Goal: Information Seeking & Learning: Learn about a topic

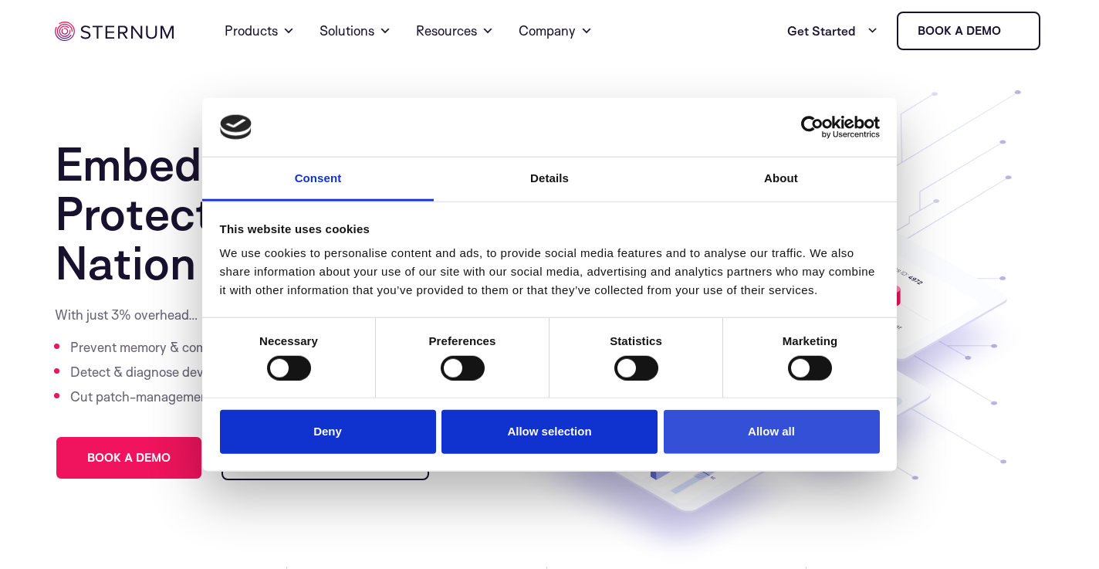
click at [717, 442] on button "Allow all" at bounding box center [772, 432] width 216 height 44
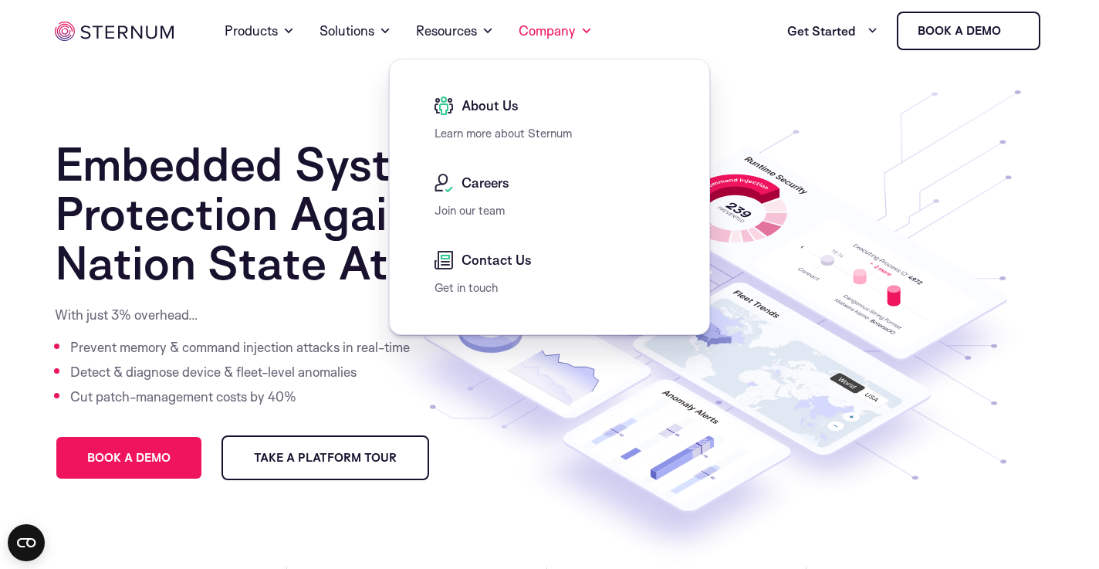
click at [504, 103] on span "About Us" at bounding box center [488, 105] width 61 height 19
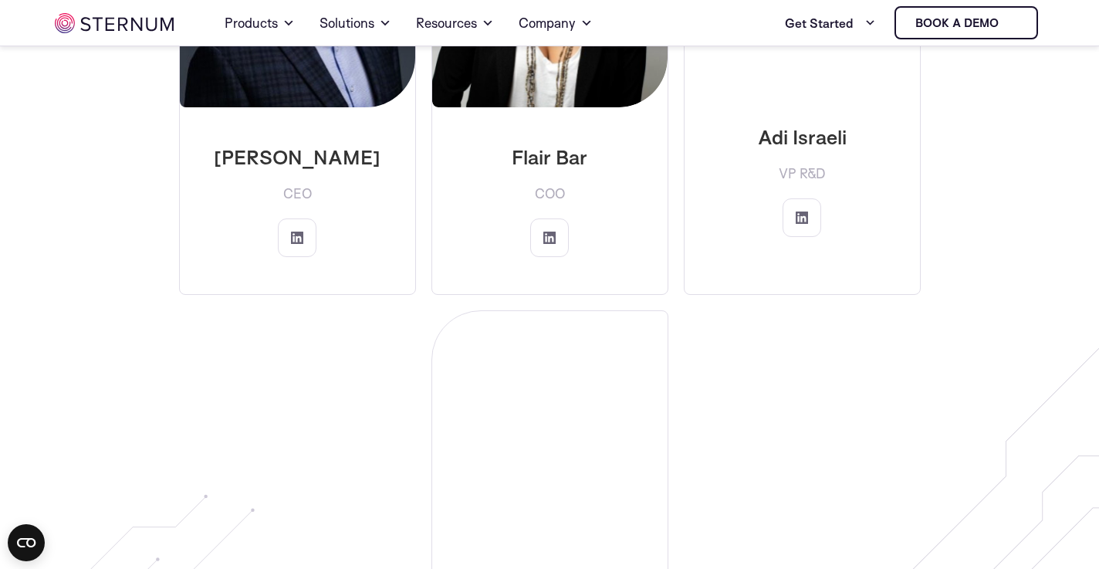
scroll to position [2577, 0]
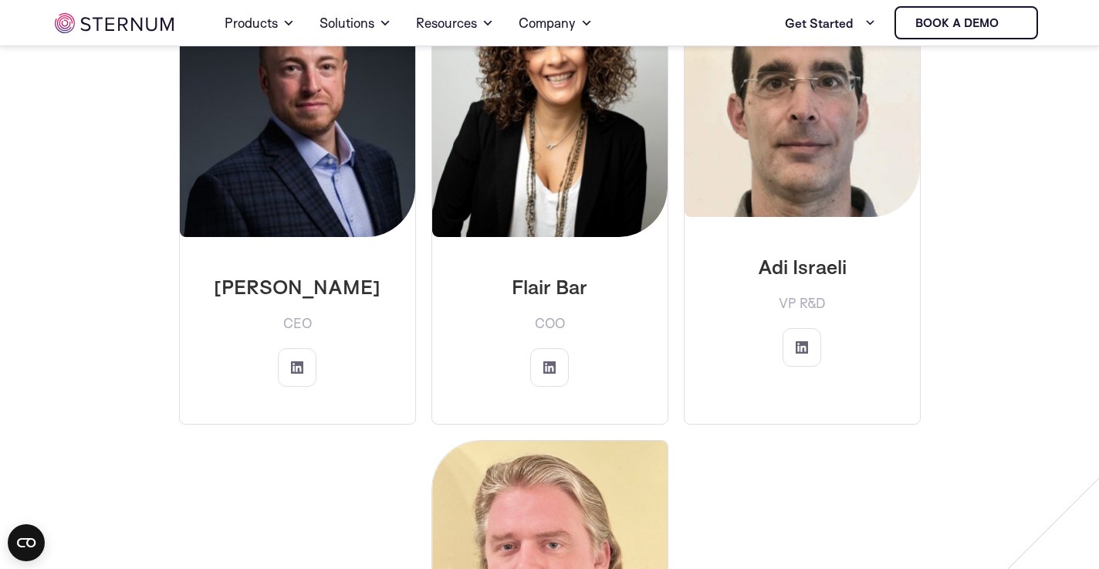
click at [317, 159] on img at bounding box center [297, 109] width 235 height 256
click at [300, 361] on icon at bounding box center [297, 367] width 12 height 12
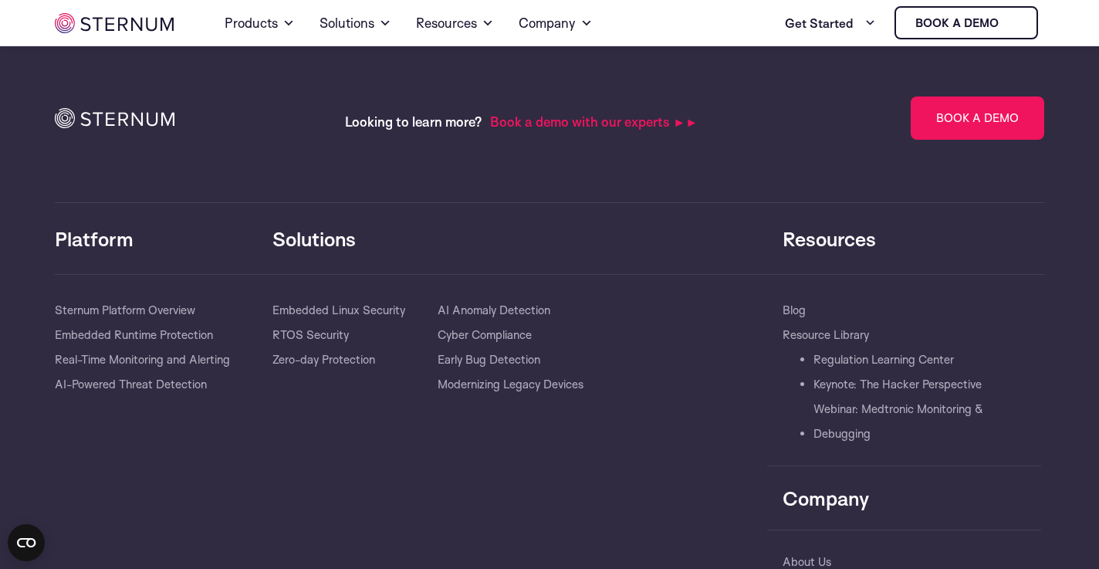
scroll to position [5576, 0]
